Goal: Task Accomplishment & Management: Use online tool/utility

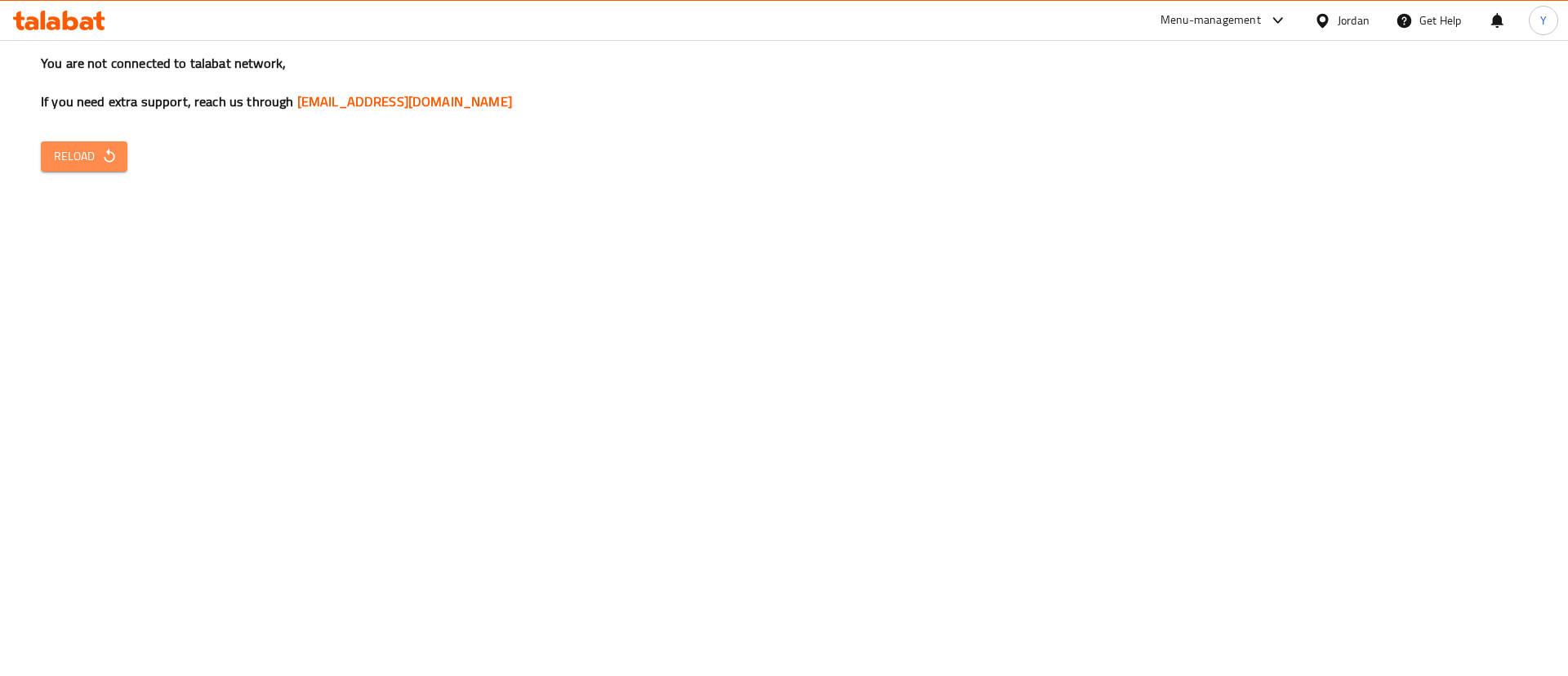
click at [109, 152] on icon "button" at bounding box center [109, 156] width 11 height 14
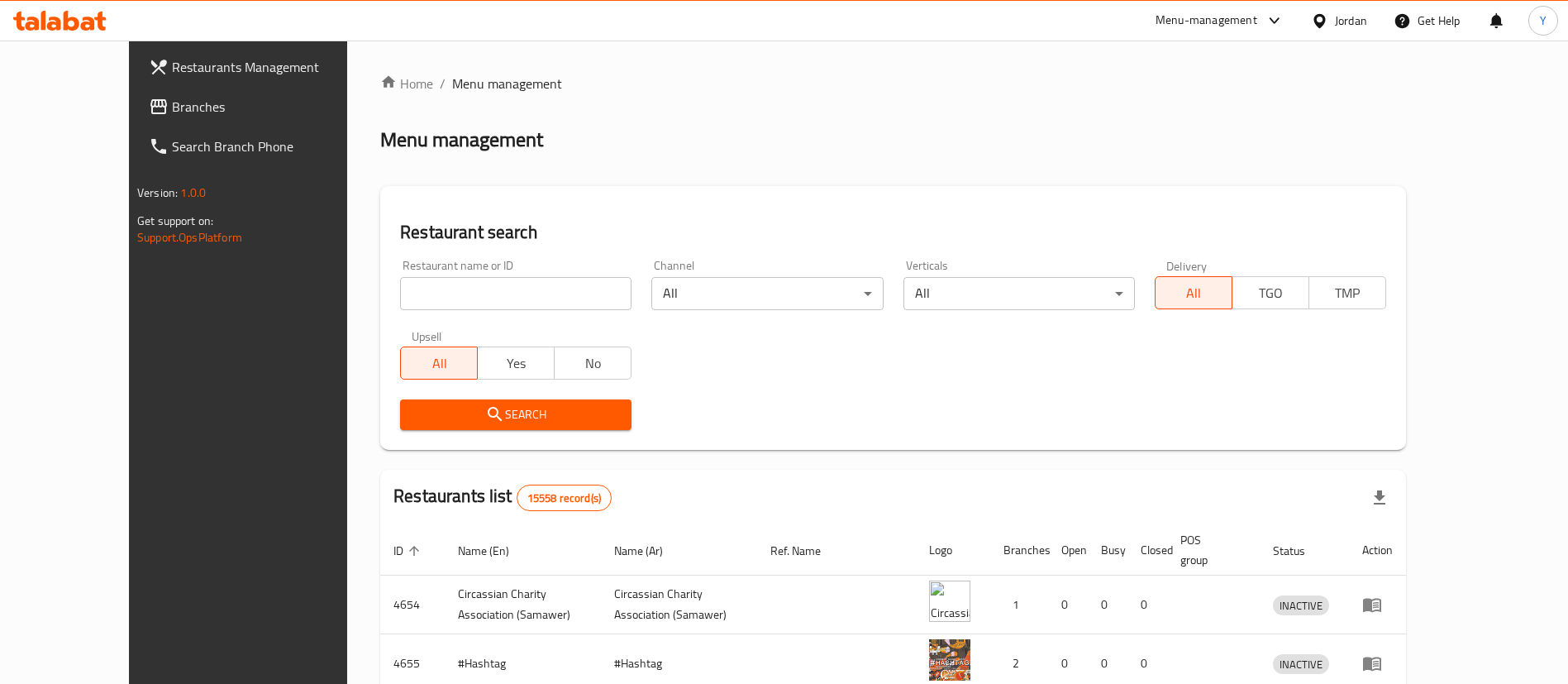
click at [172, 110] on span "Branches" at bounding box center [275, 106] width 206 height 19
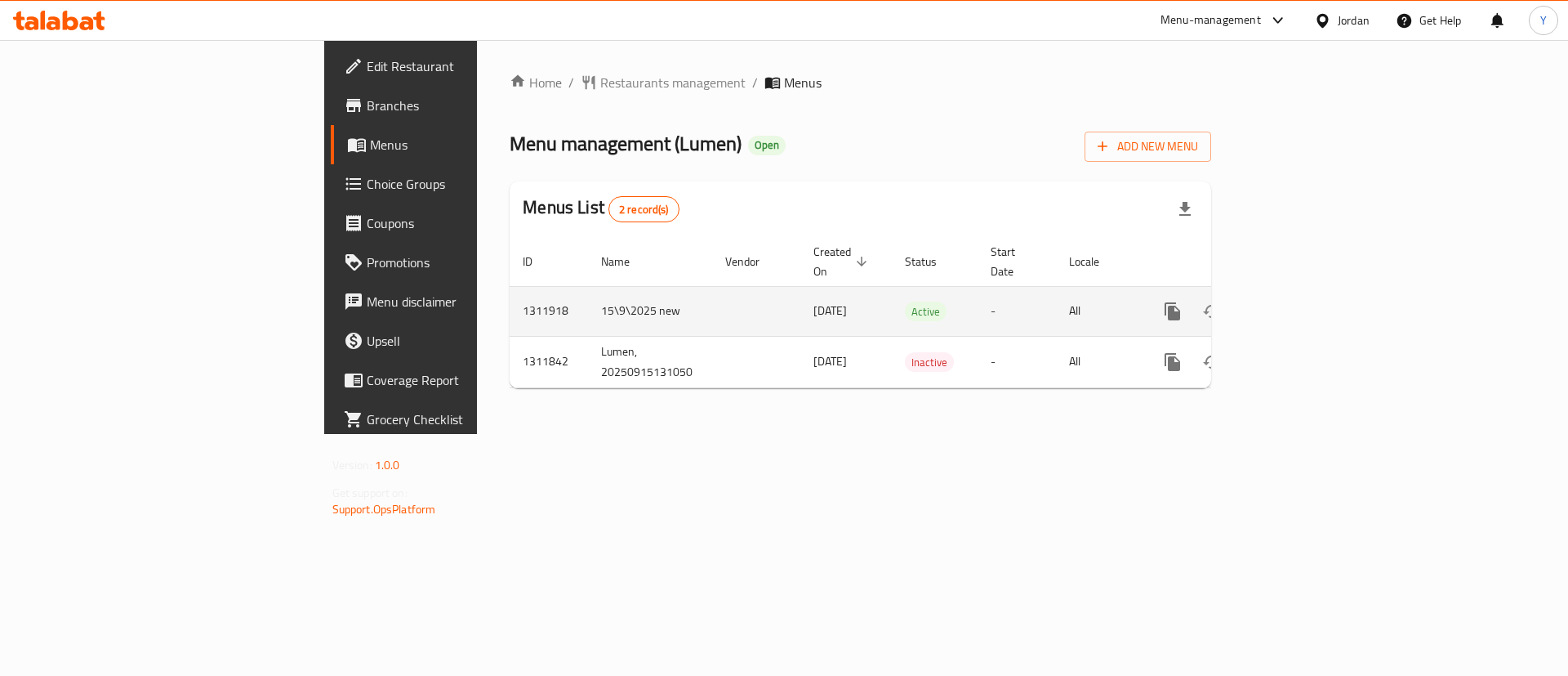
click at [1298, 304] on icon "enhanced table" at bounding box center [1290, 312] width 15 height 15
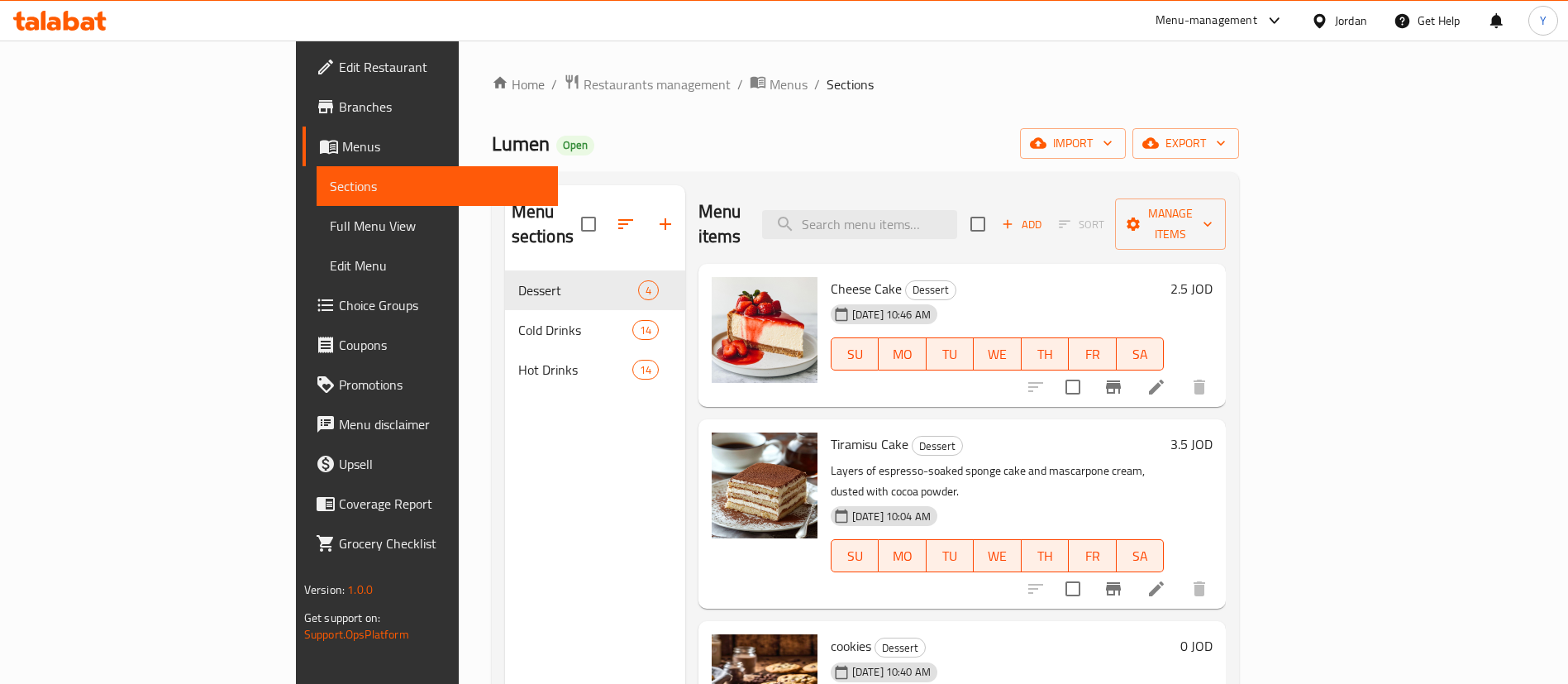
click at [1226, 225] on div "Add Sort Manage items" at bounding box center [1098, 224] width 255 height 51
click at [1044, 215] on span "Add" at bounding box center [1021, 225] width 45 height 19
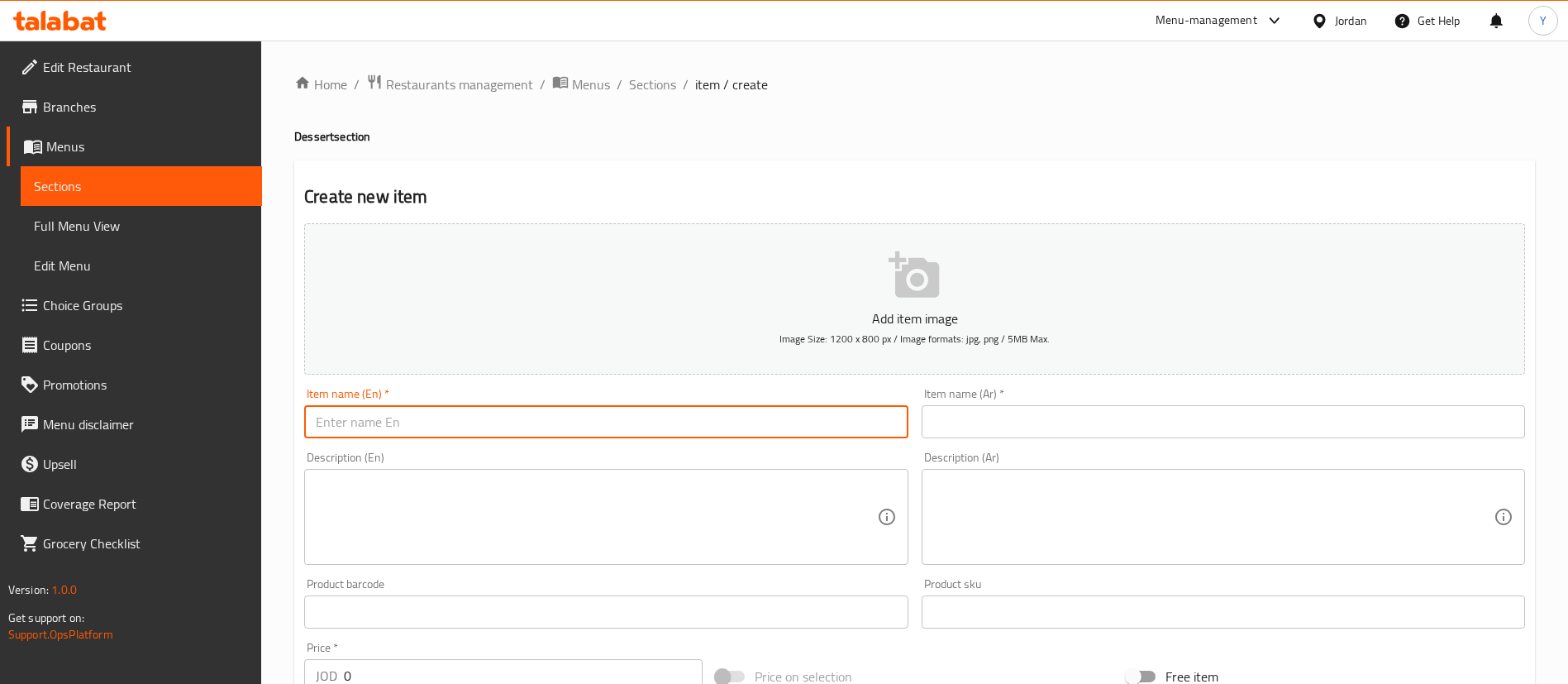
click at [609, 420] on input "text" at bounding box center [606, 421] width 603 height 33
paste input "San Sebastian cake"
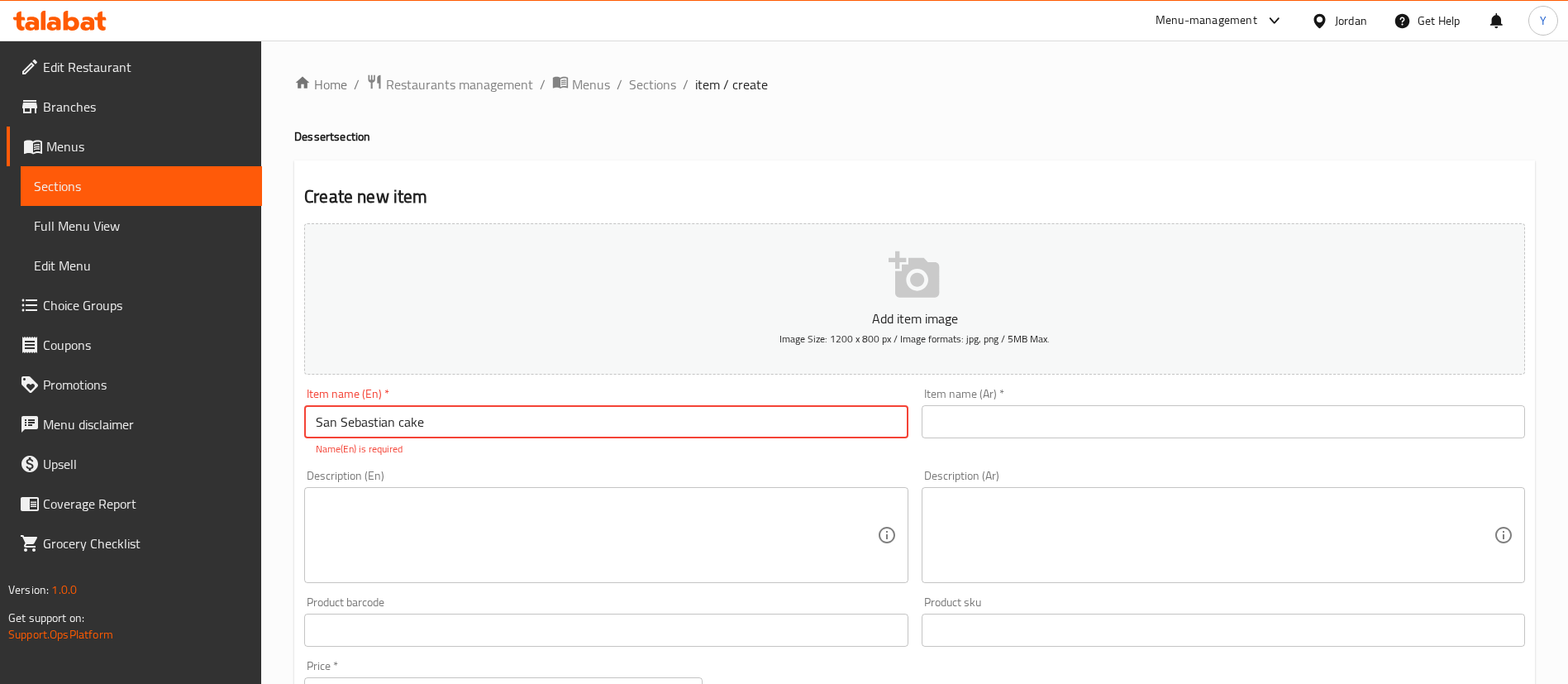
type input "San Sebastian cake"
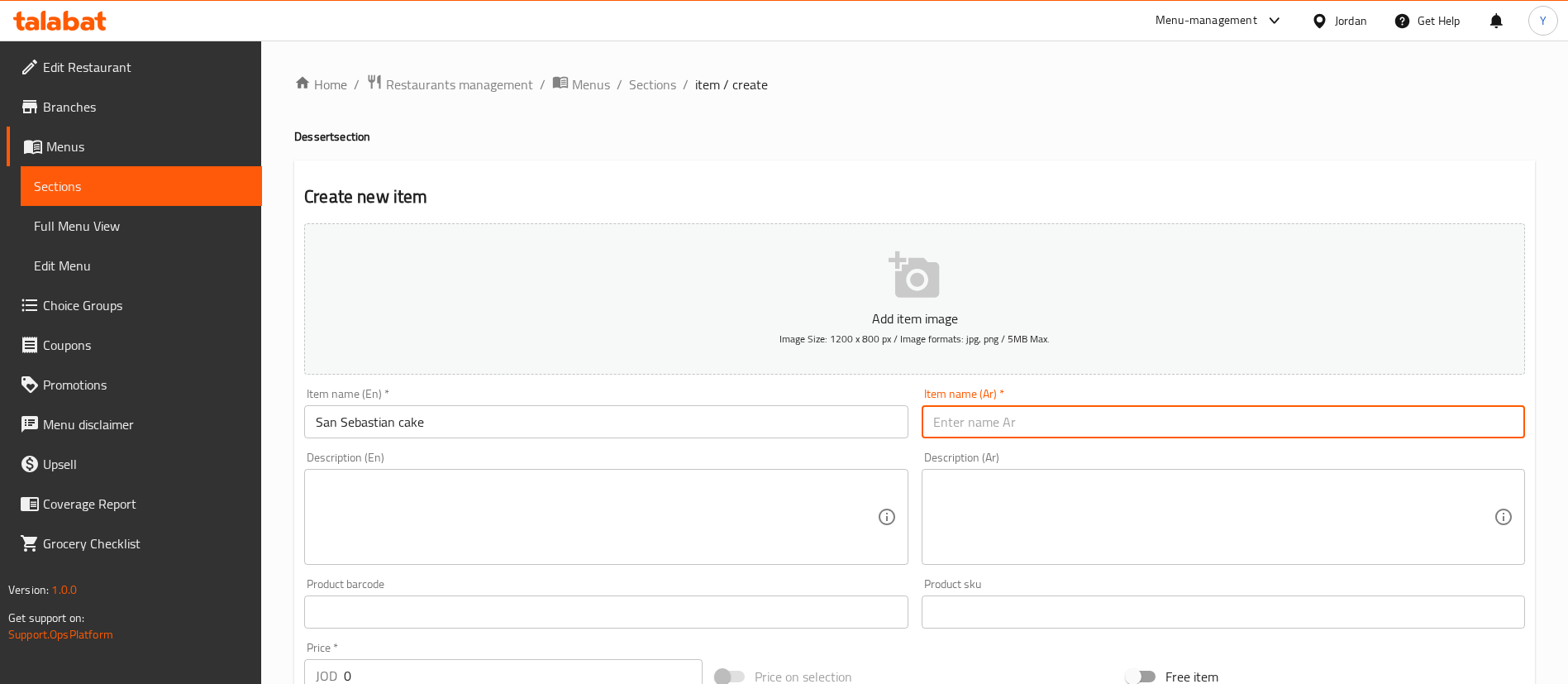
click at [1066, 411] on input "text" at bounding box center [1223, 421] width 603 height 33
paste input "كعكة سان سيباستيان"
type input "كعكة سان سيباستيان"
click at [475, 518] on textarea at bounding box center [596, 517] width 560 height 79
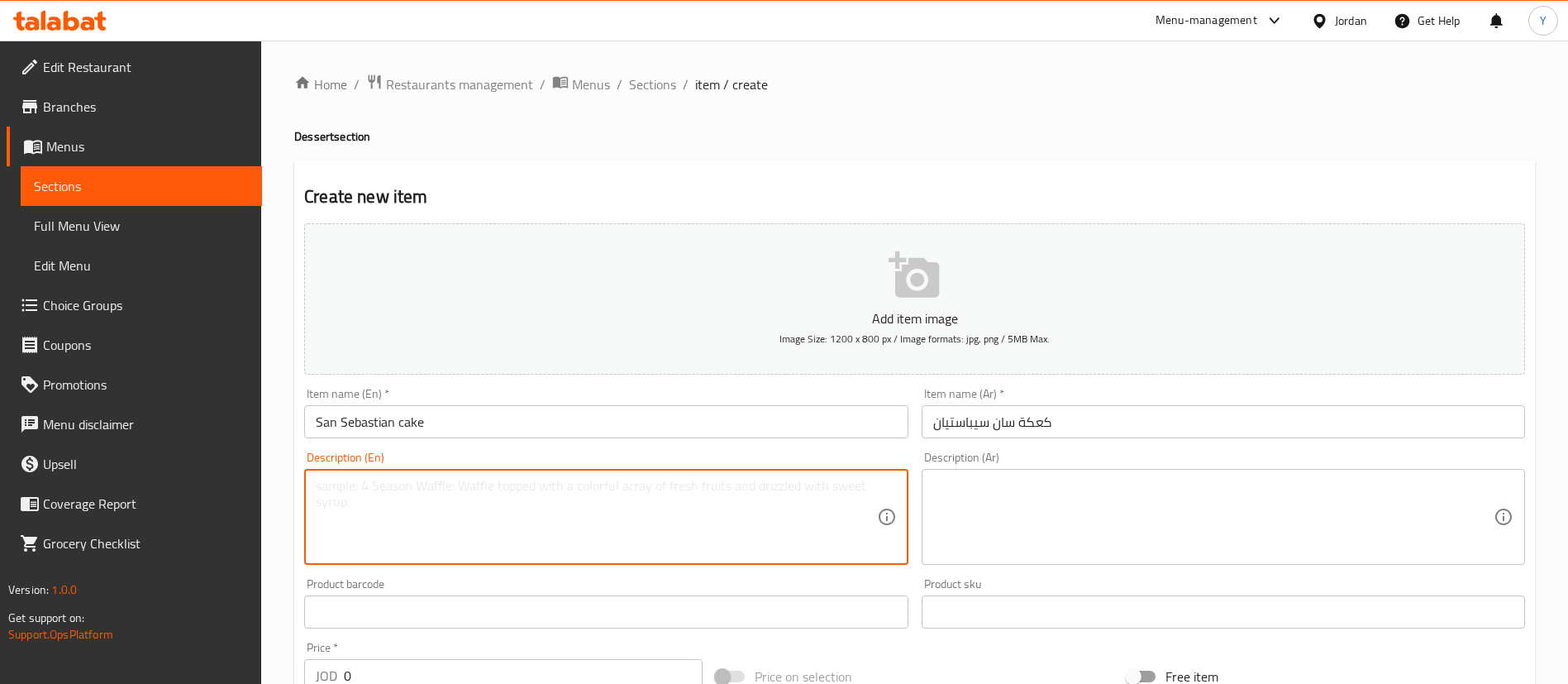
paste textarea "Spanish cheesecake famous for its rich taste and creamy texture, baked to toast…"
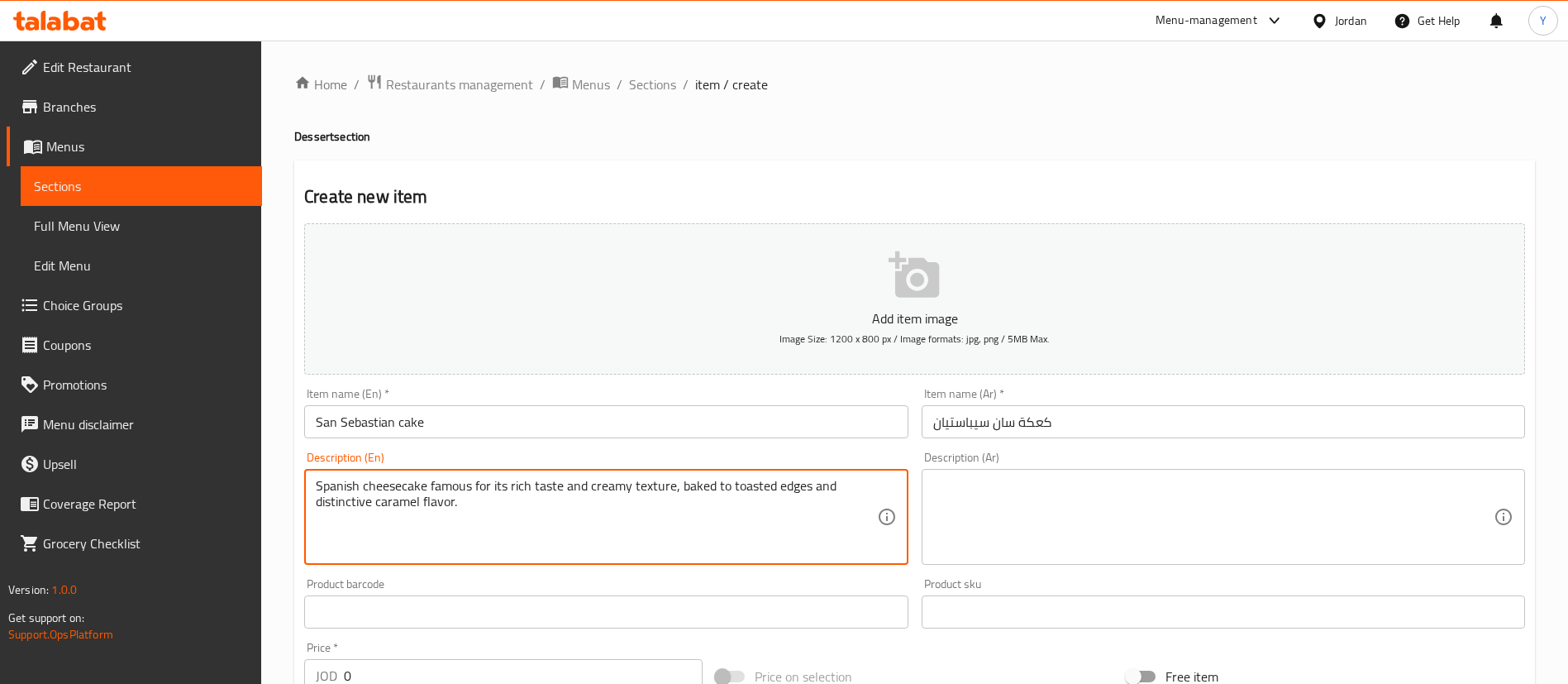
type textarea "Spanish cheesecake famous for its rich taste and creamy texture, baked to toast…"
click at [1000, 498] on textarea at bounding box center [1213, 517] width 560 height 79
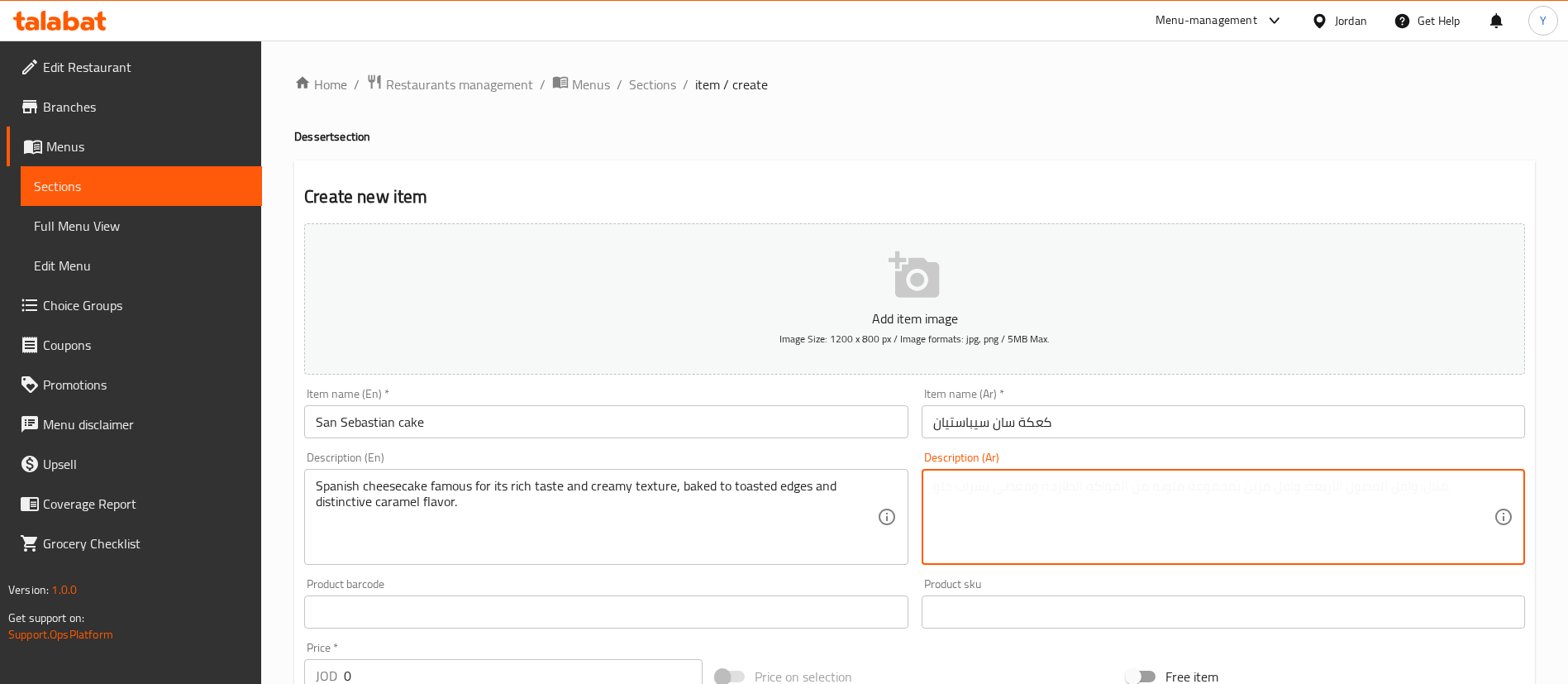
paste textarea "تشيز كيك إسبانية مشهورة بمذاقها الغني وقوامها الكريمي، مخبوزة حتى الحواف المحمّ…"
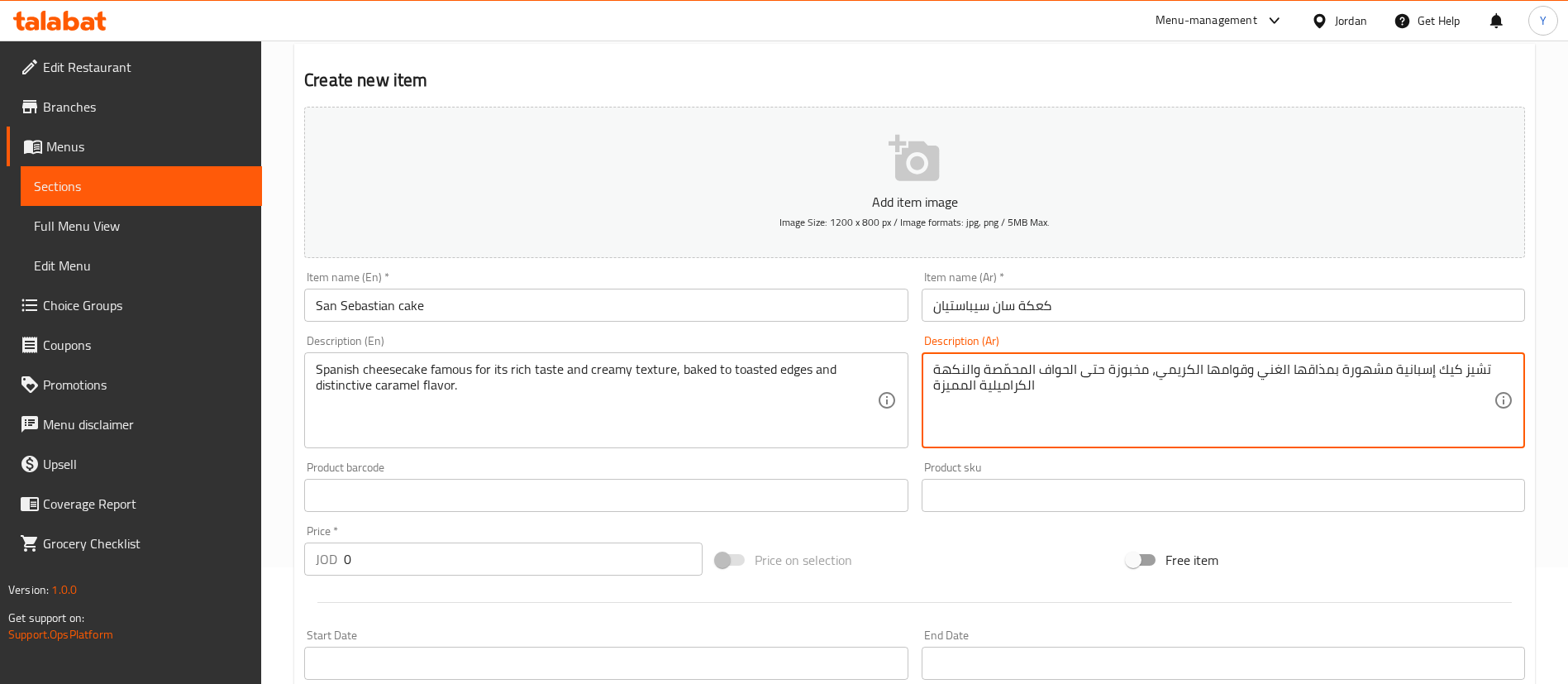
scroll to position [248, 0]
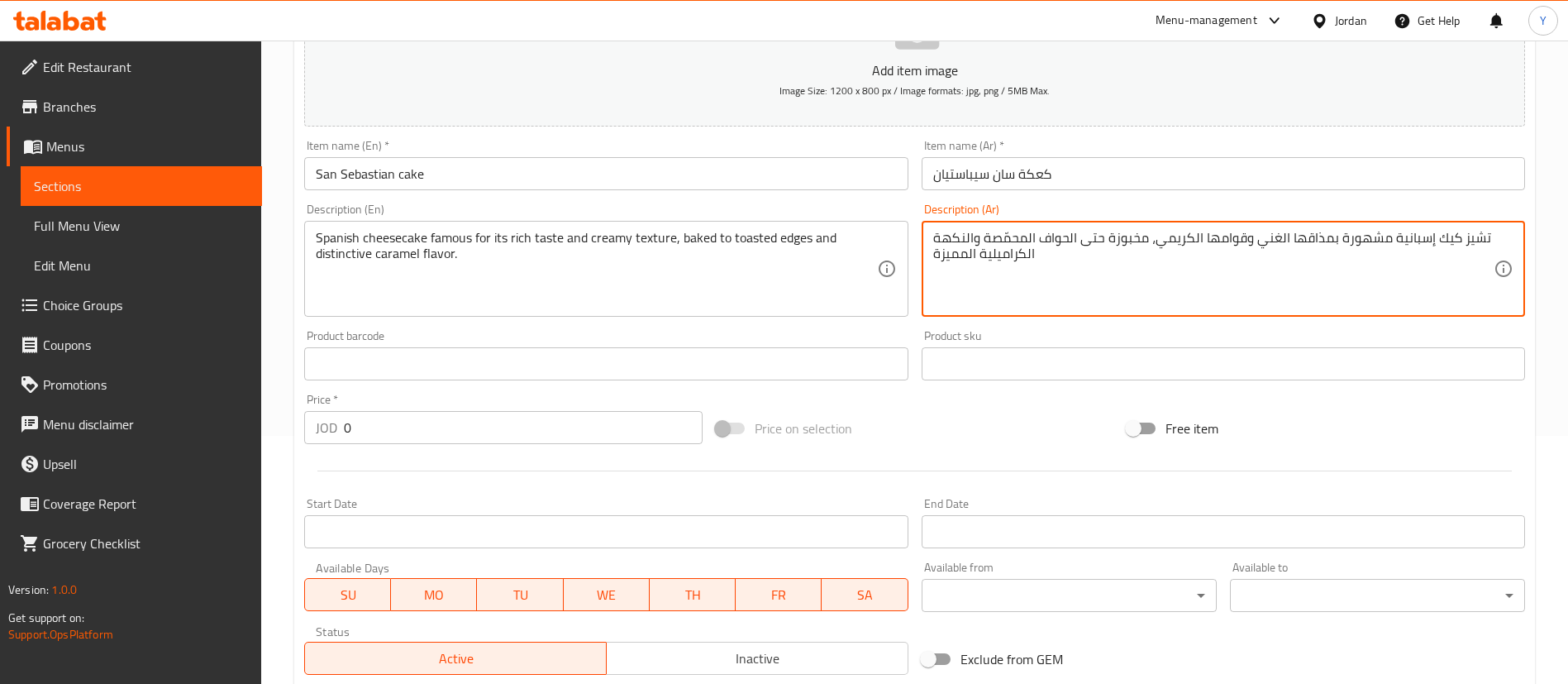
type textarea "تشيز كيك إسبانية مشهورة بمذاقها الغني وقوامها الكريمي، مخبوزة حتى الحواف المحمّ…"
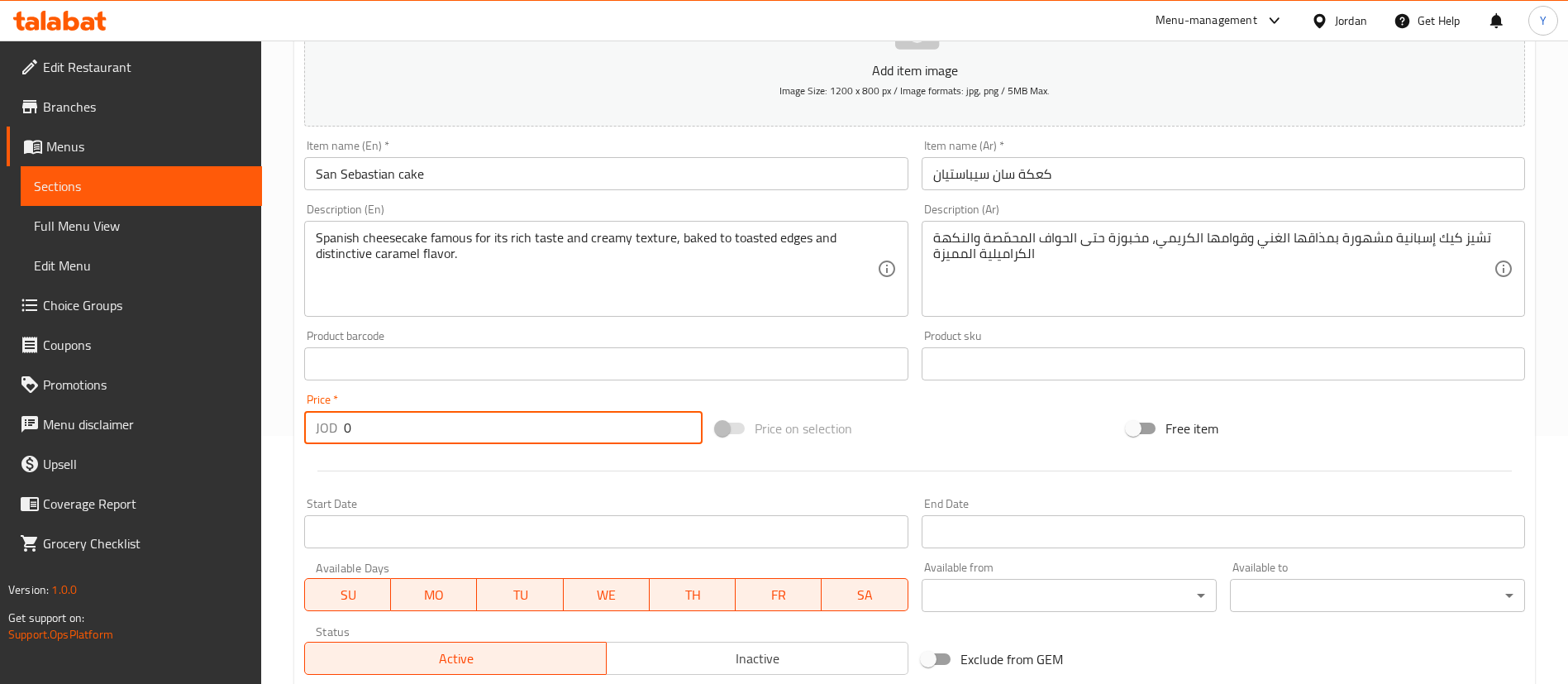
drag, startPoint x: 393, startPoint y: 419, endPoint x: 225, endPoint y: 429, distance: 168.3
click at [214, 429] on div "Edit Restaurant Branches Menus Sections Full Menu View Edit Menu Choice Groups …" at bounding box center [784, 356] width 1568 height 1127
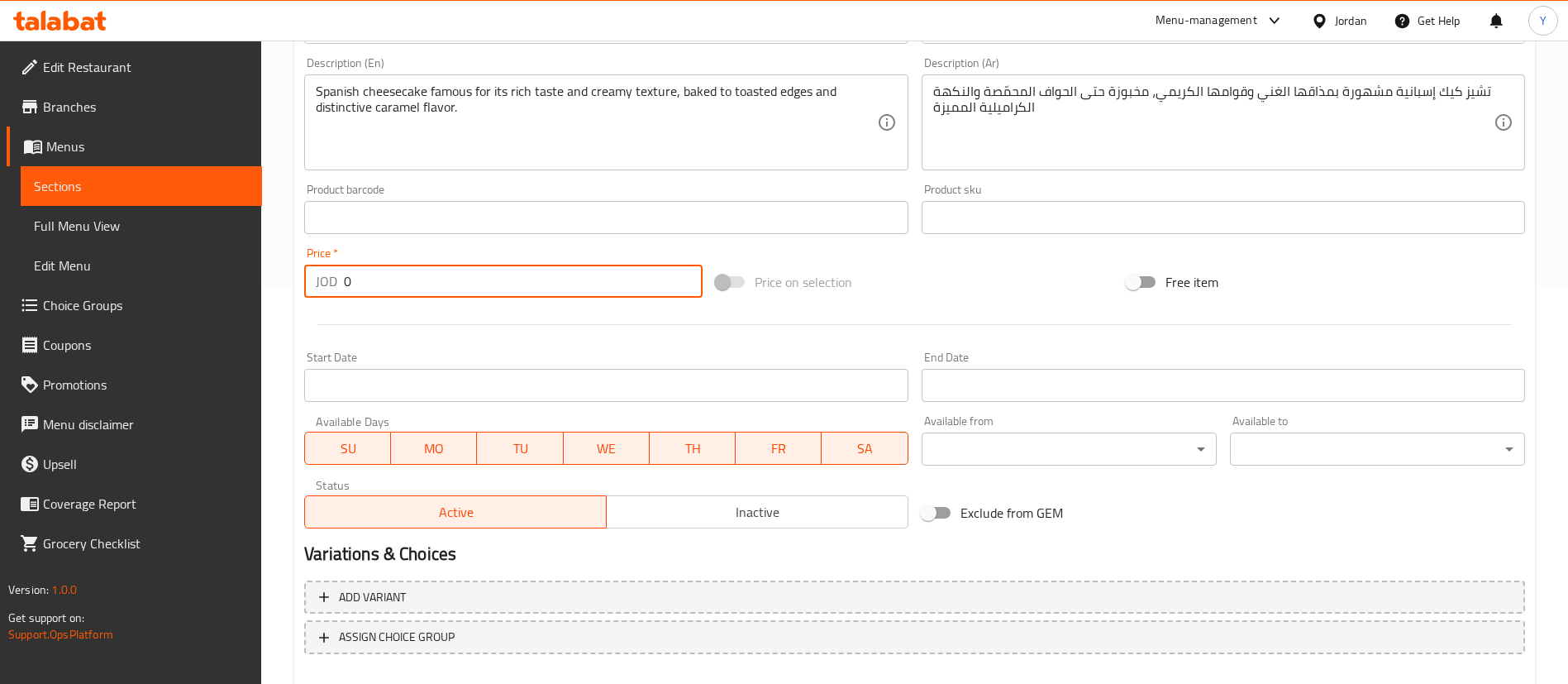
scroll to position [485, 0]
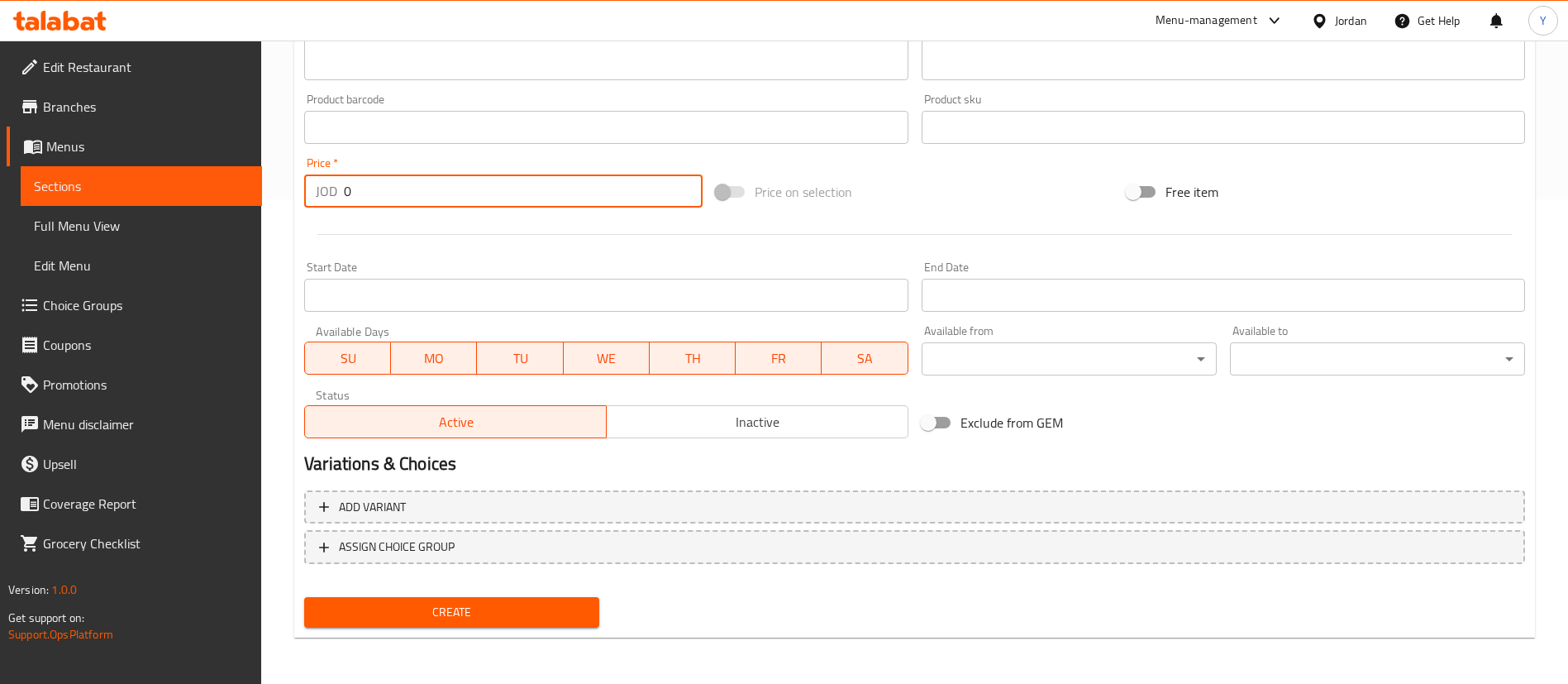
click at [415, 231] on div at bounding box center [915, 235] width 1234 height 41
drag, startPoint x: 373, startPoint y: 196, endPoint x: 238, endPoint y: 205, distance: 135.3
click at [252, 205] on div "Edit Restaurant Branches Menus Sections Full Menu View Edit Menu Choice Groups …" at bounding box center [784, 120] width 1568 height 1127
click at [366, 223] on div at bounding box center [915, 235] width 1234 height 41
click at [362, 197] on input "0" at bounding box center [523, 191] width 359 height 33
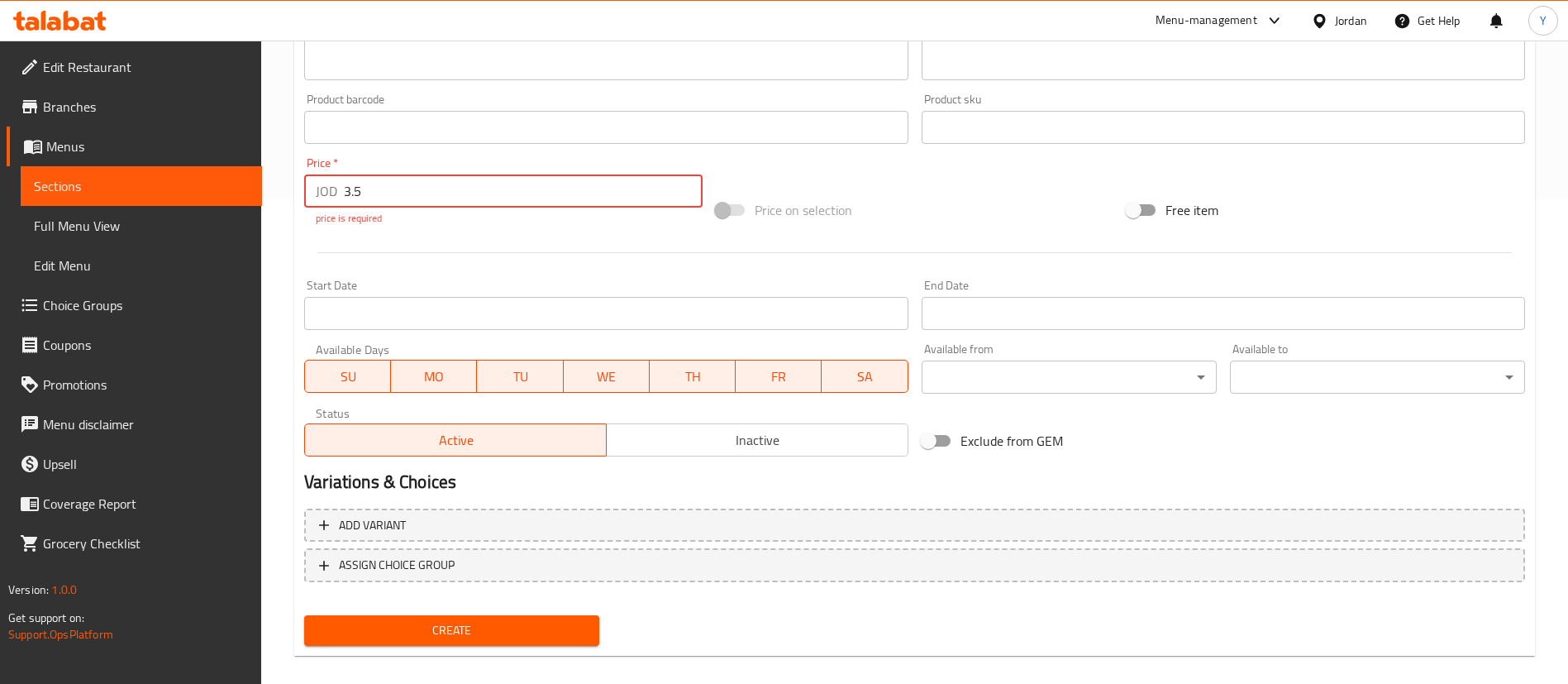
type input "3.5"
click at [584, 267] on div "Add item image Image Size: 1200 x 800 px / Image formats: jpg, png / 5MB Max. I…" at bounding box center [915, 97] width 1234 height 731
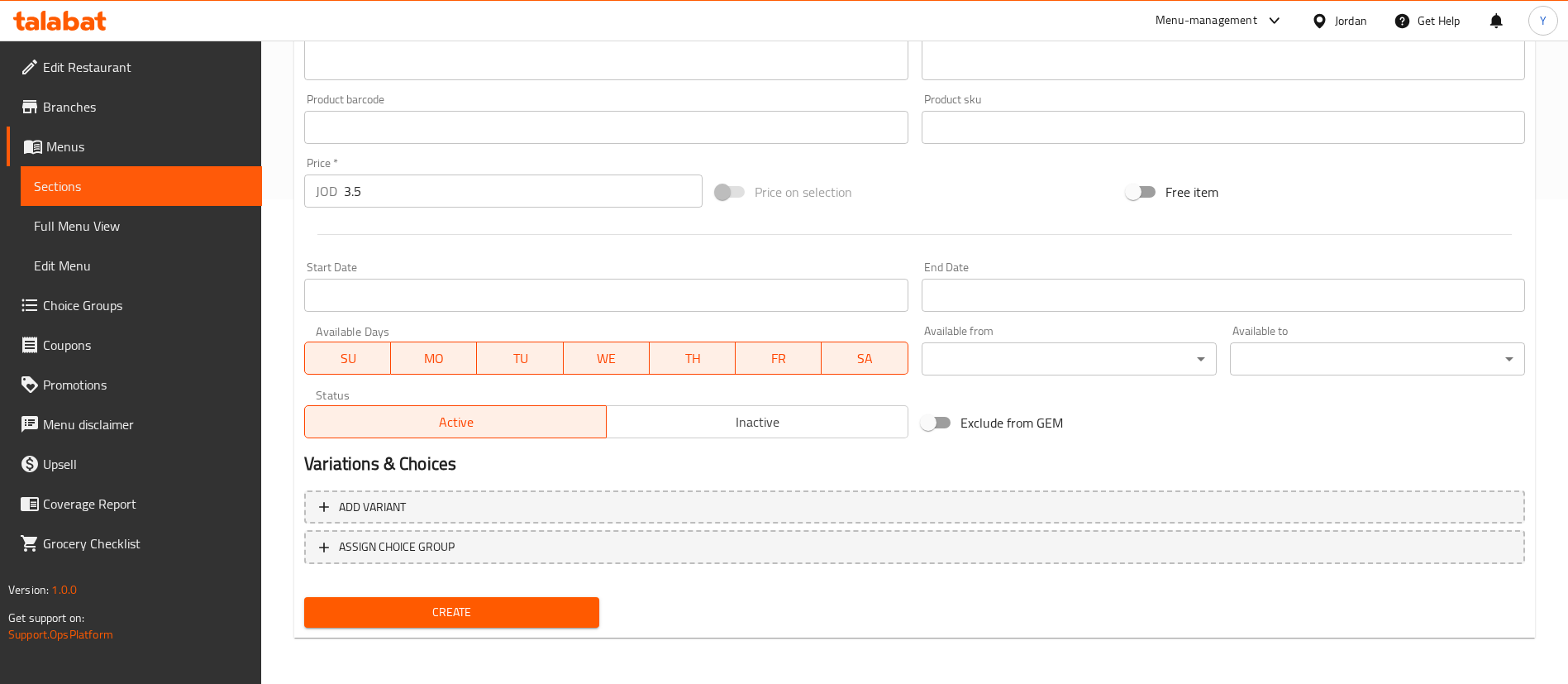
click at [495, 609] on span "Create" at bounding box center [452, 612] width 269 height 20
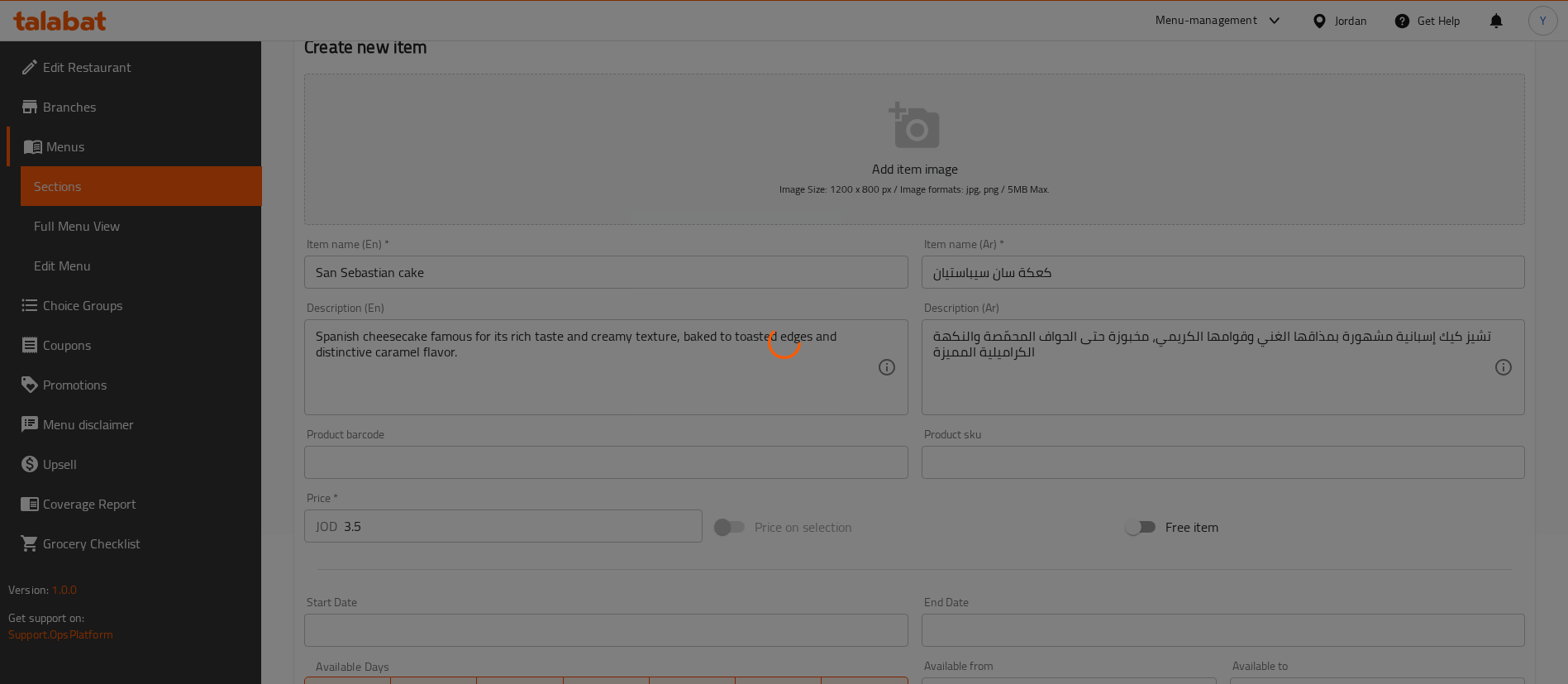
scroll to position [0, 0]
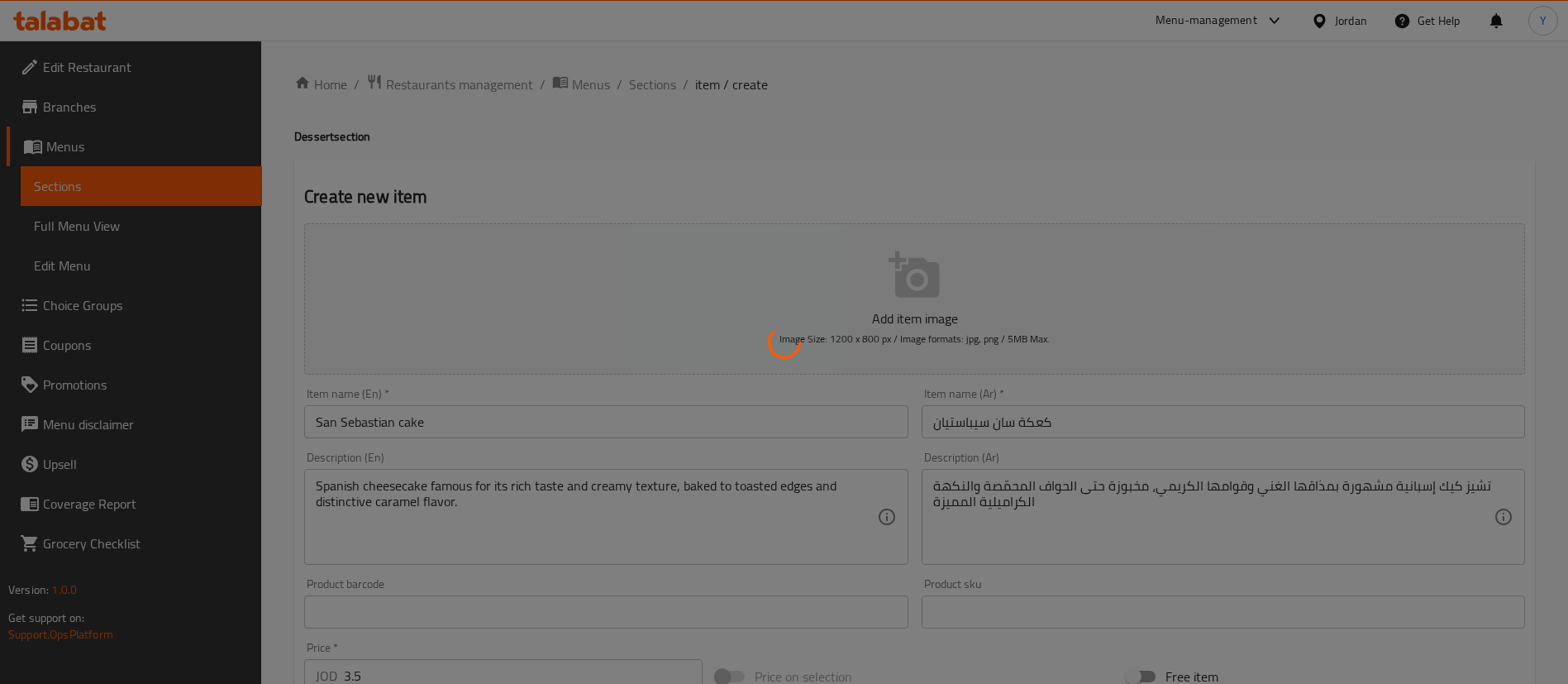
type input "0"
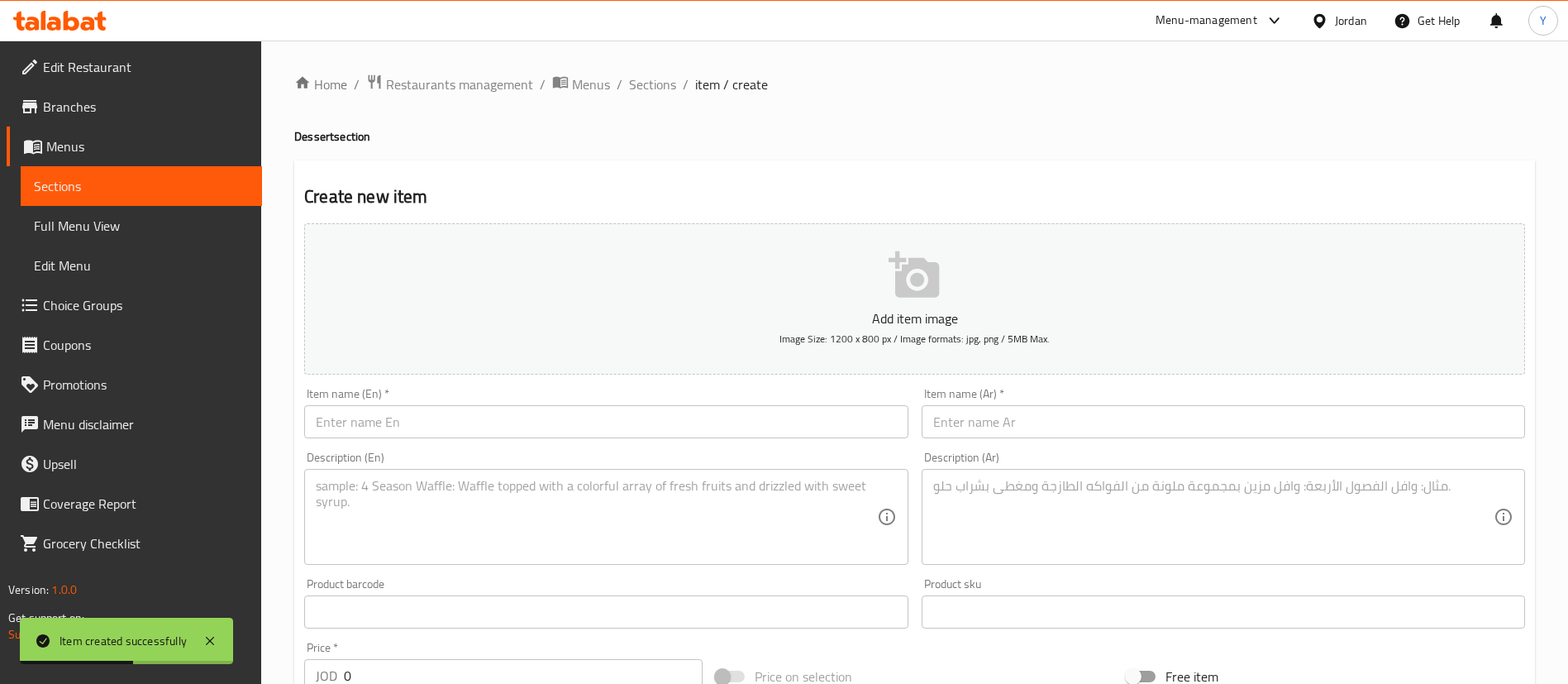
click at [186, 177] on span "Sections" at bounding box center [142, 186] width 215 height 19
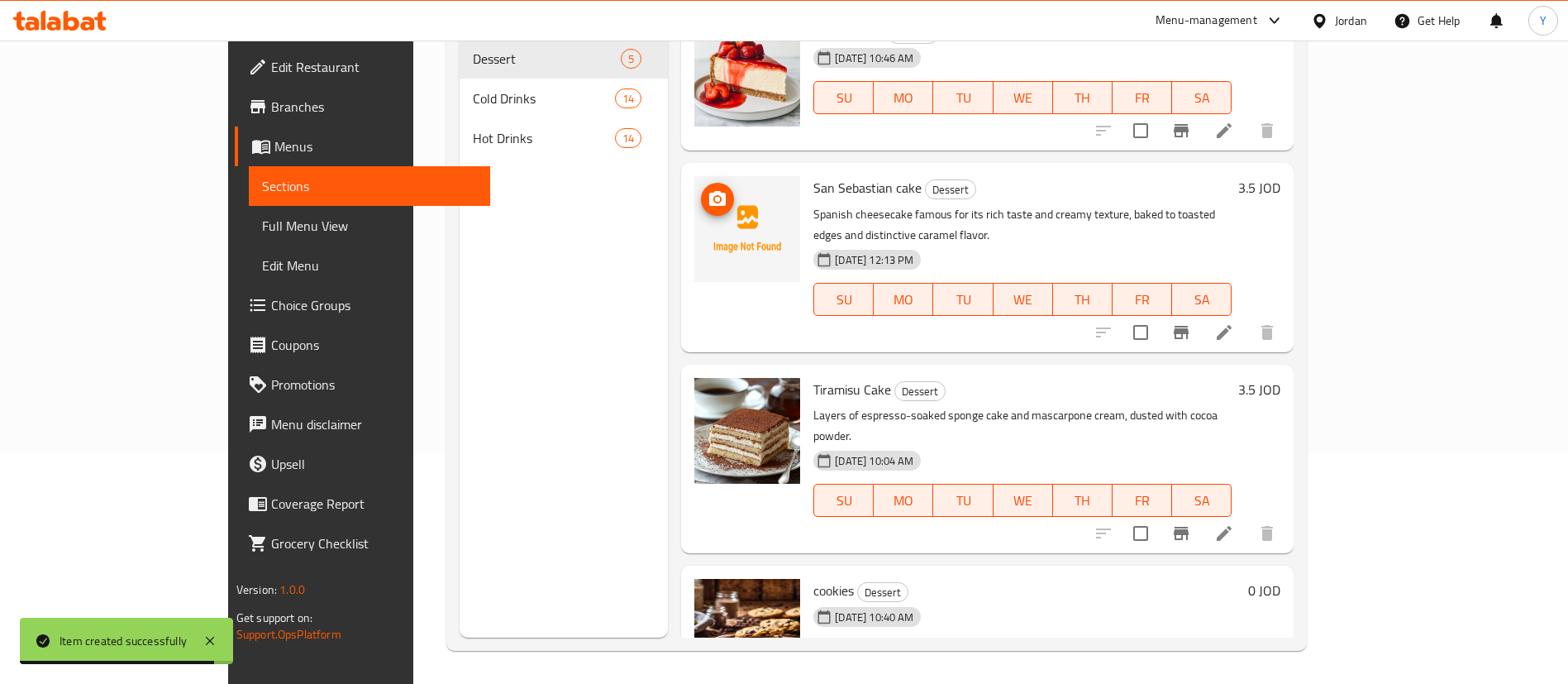
click at [709, 194] on icon "upload picture" at bounding box center [718, 198] width 17 height 15
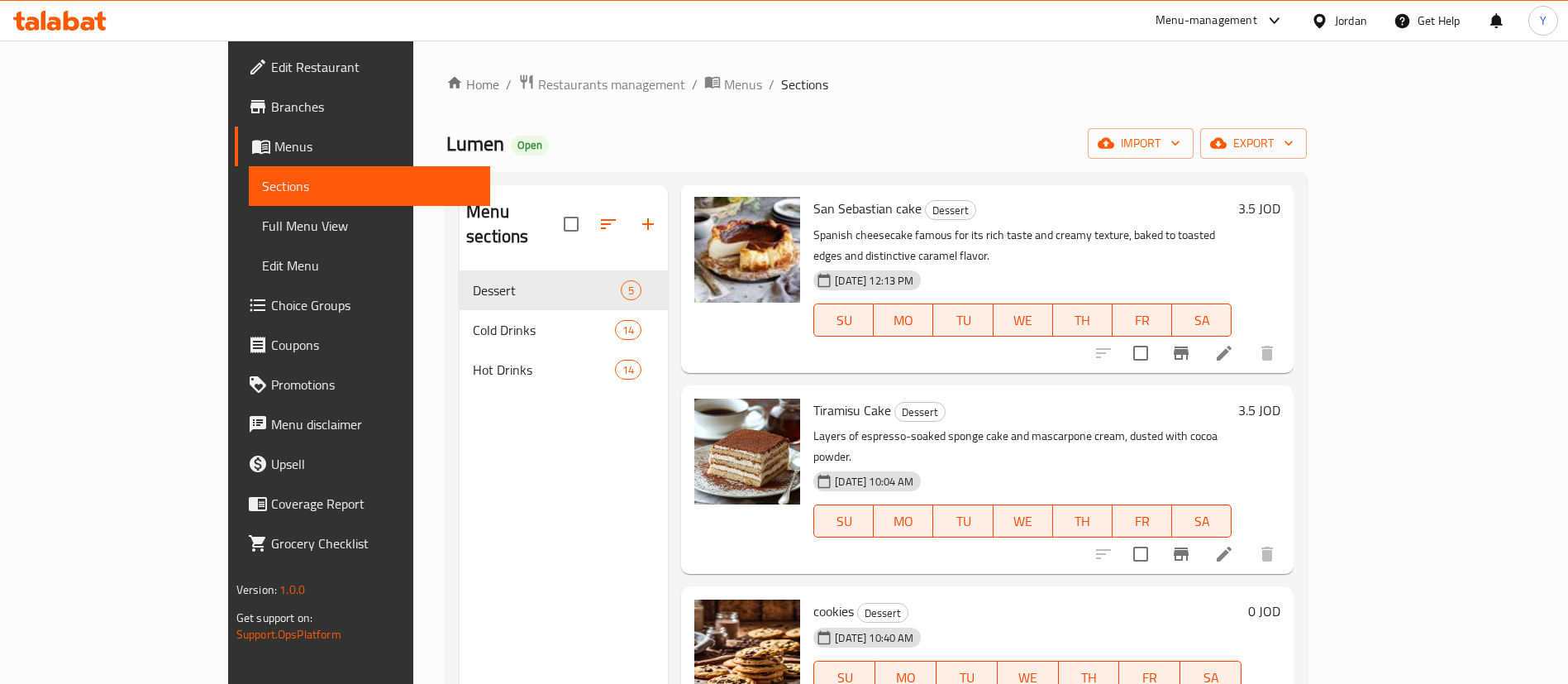
click at [102, 26] on icon at bounding box center [100, 21] width 12 height 19
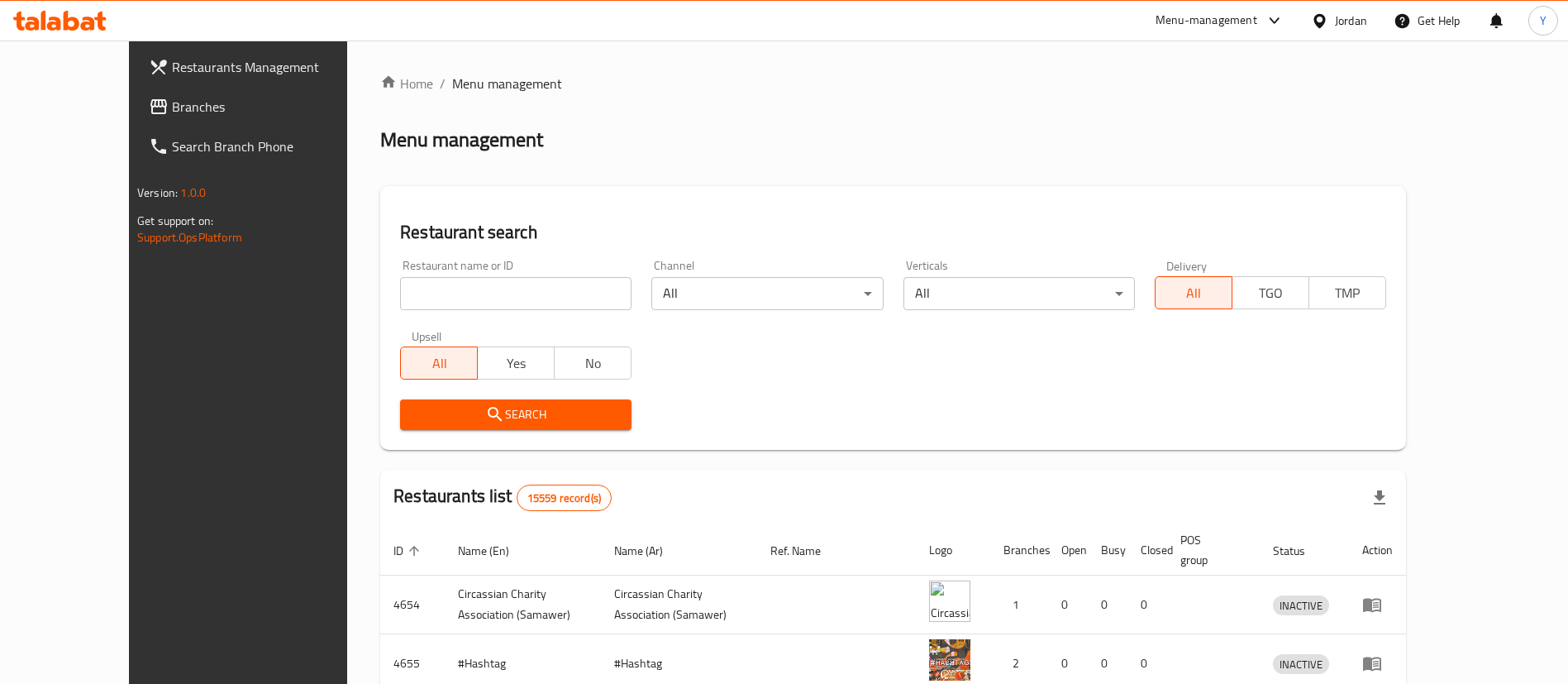
click at [76, 12] on icon at bounding box center [60, 20] width 93 height 19
